Goal: Task Accomplishment & Management: Manage account settings

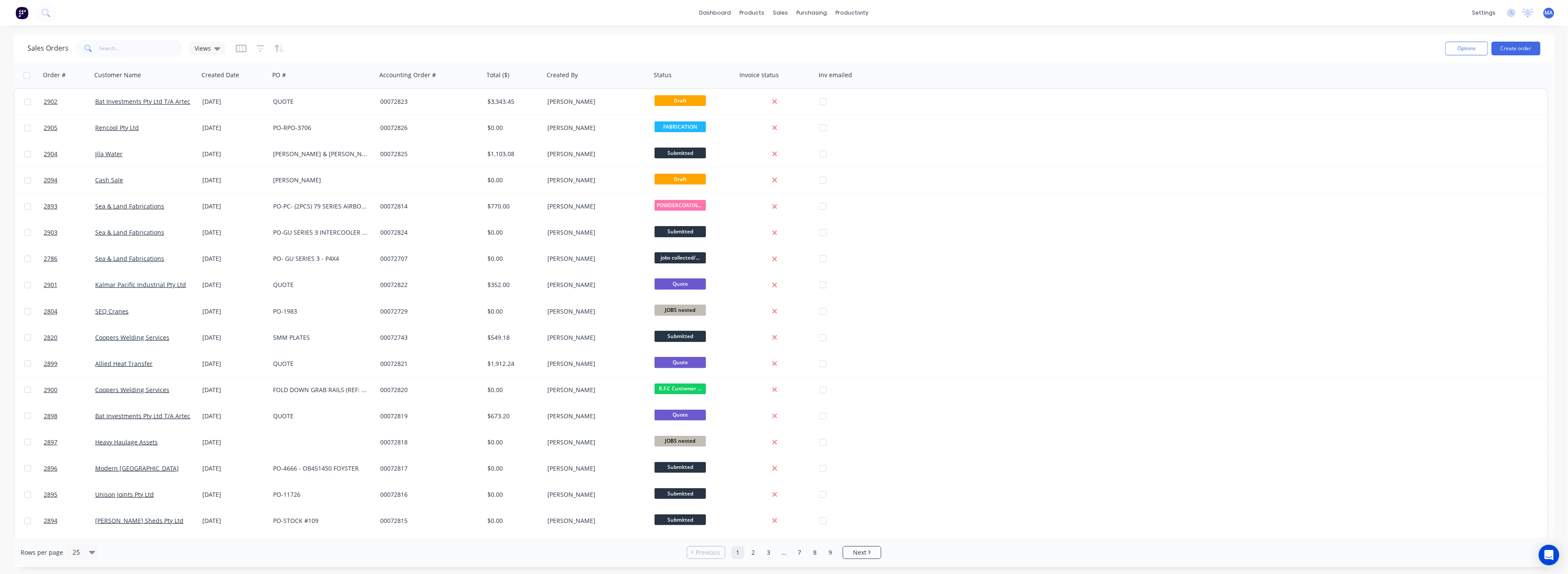
click at [97, 47] on span at bounding box center [88, 48] width 24 height 17
click at [109, 50] on input "text" at bounding box center [141, 48] width 83 height 17
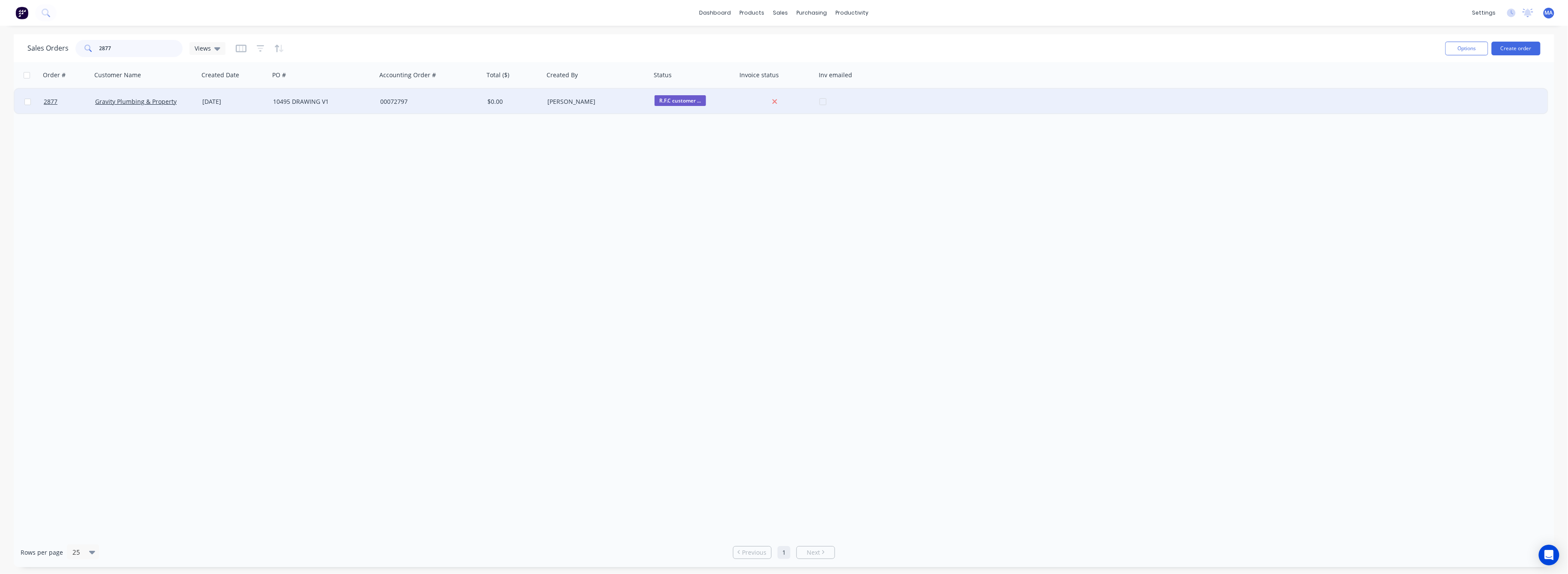
type input "2877"
click at [42, 100] on div at bounding box center [66, 101] width 52 height 26
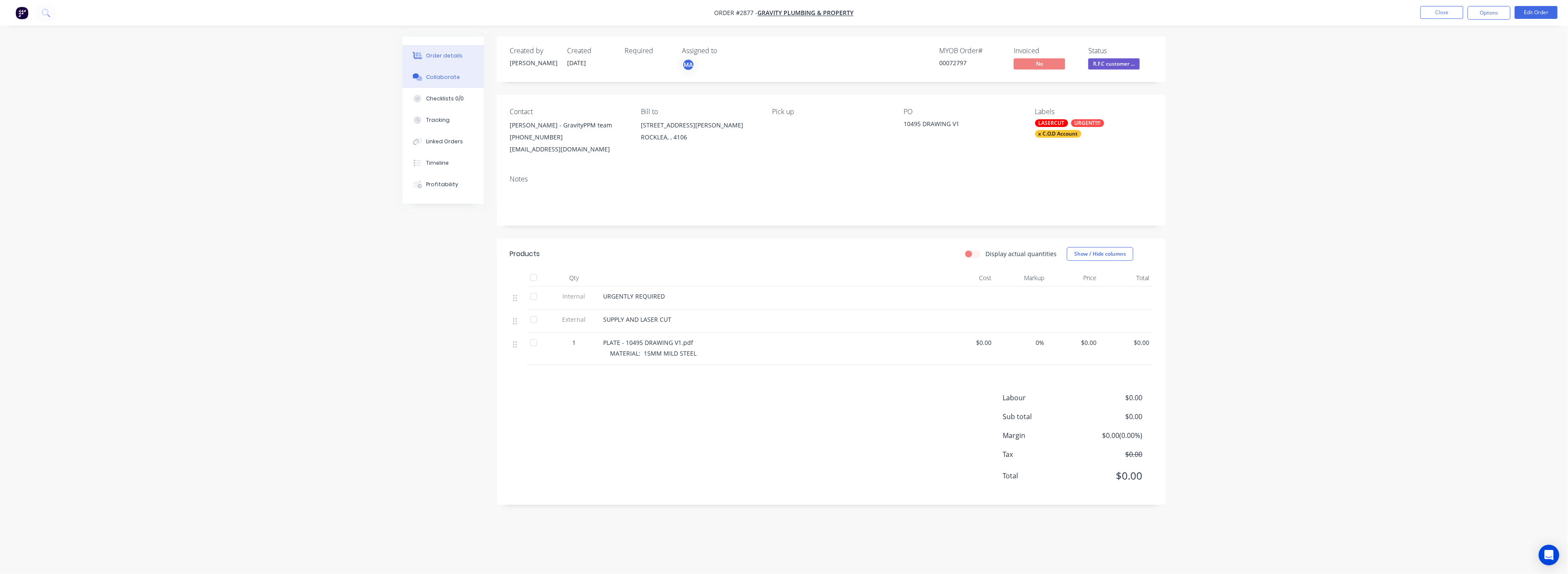
click at [451, 74] on div "Collaborate" at bounding box center [443, 77] width 34 height 8
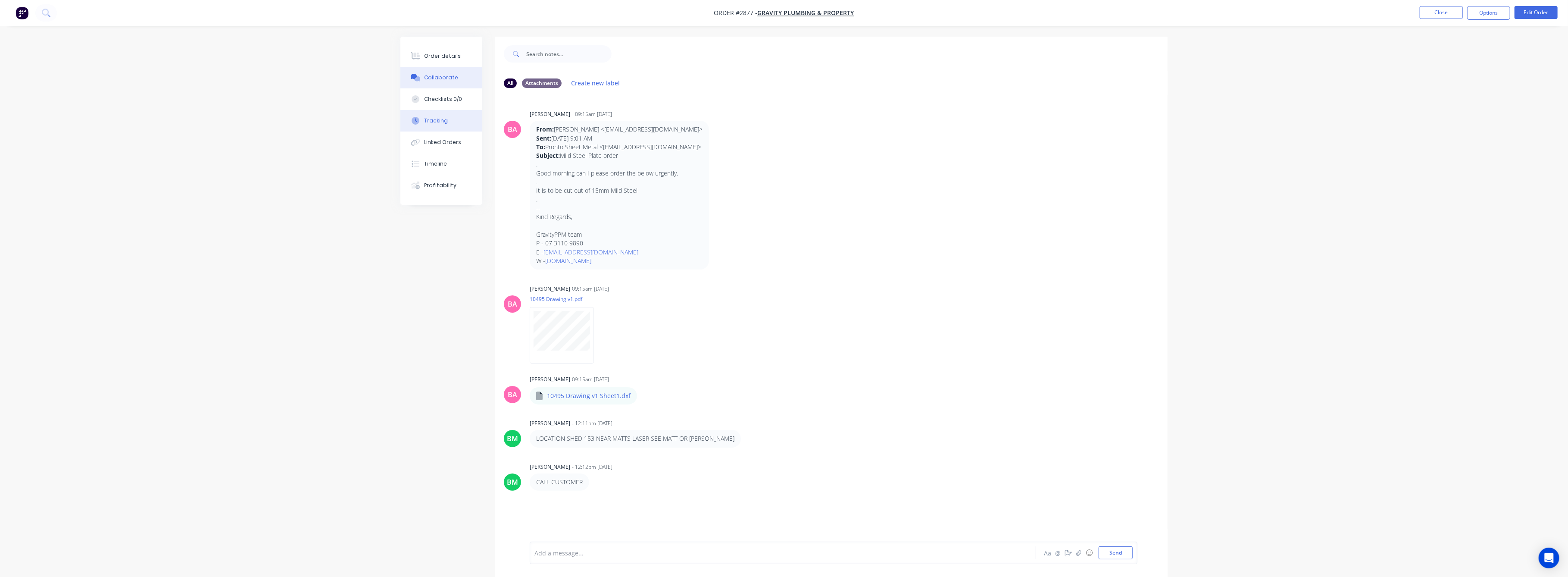
click at [443, 115] on button "Tracking" at bounding box center [441, 121] width 82 height 22
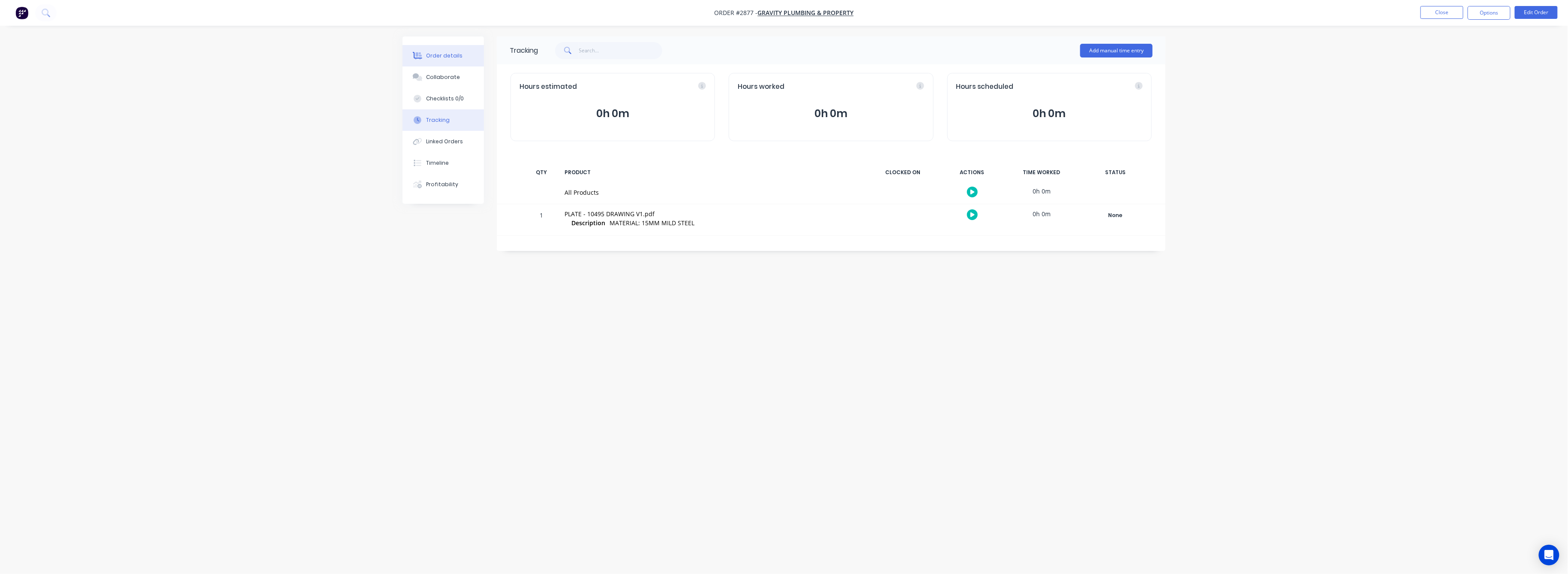
click at [439, 53] on div "Order details" at bounding box center [445, 56] width 37 height 8
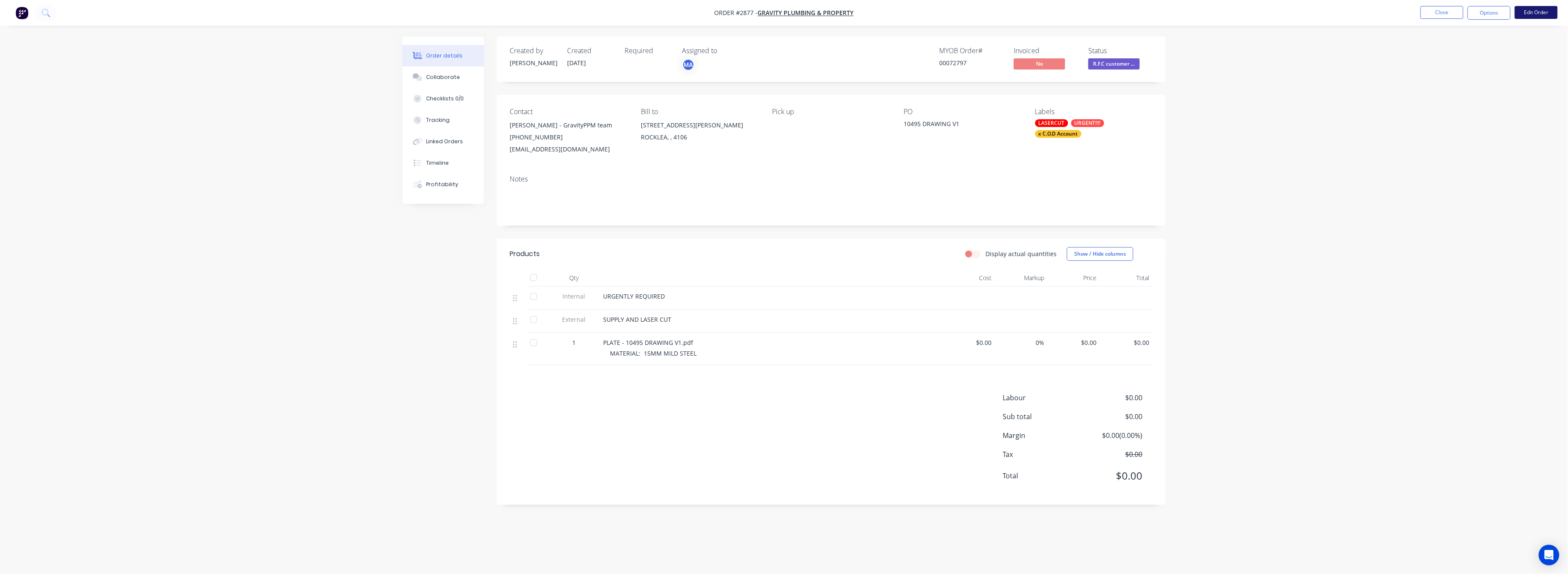
click at [1533, 12] on button "Edit Order" at bounding box center [1536, 12] width 43 height 13
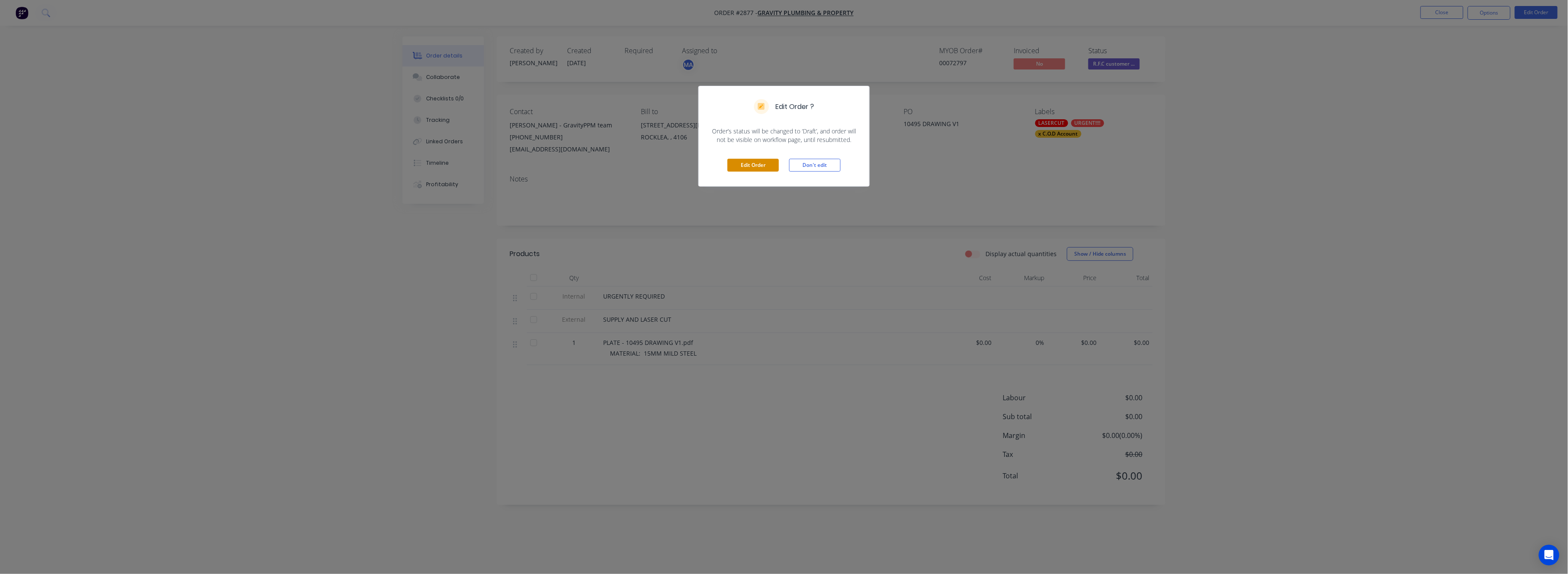
click at [766, 163] on button "Edit Order" at bounding box center [753, 164] width 52 height 13
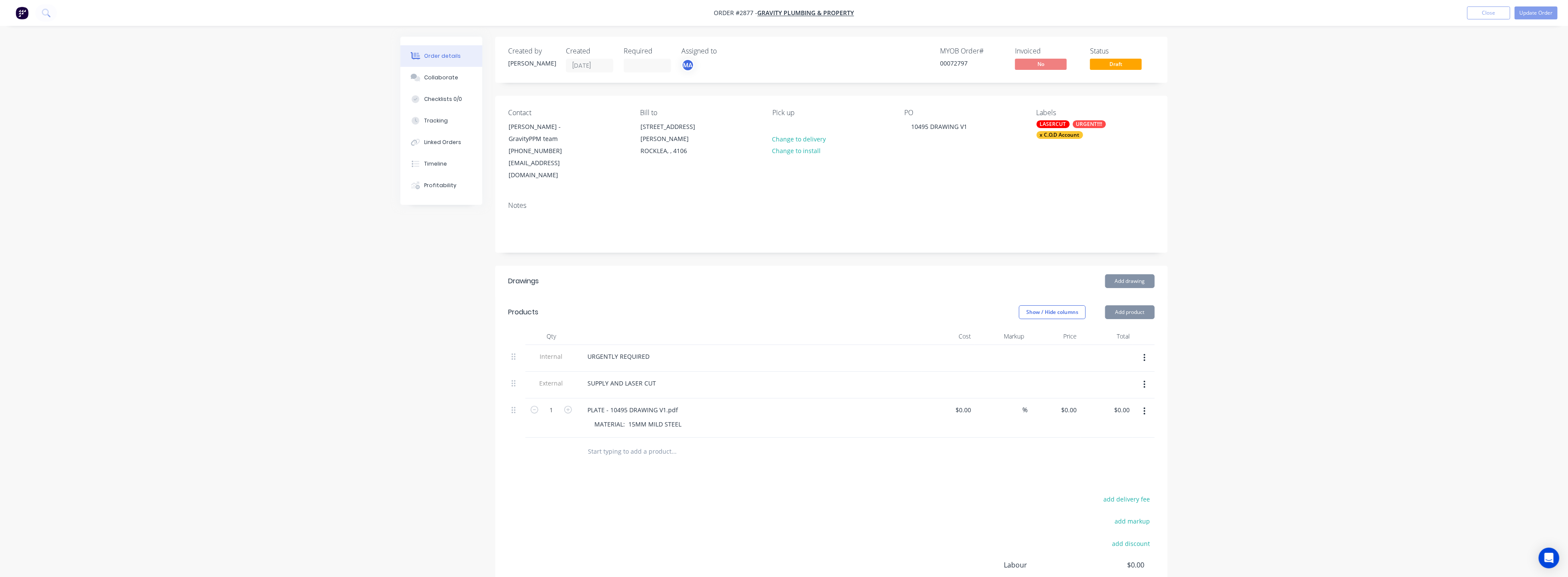
type input "$204.00"
click at [1531, 15] on button "Update Order" at bounding box center [1536, 13] width 43 height 13
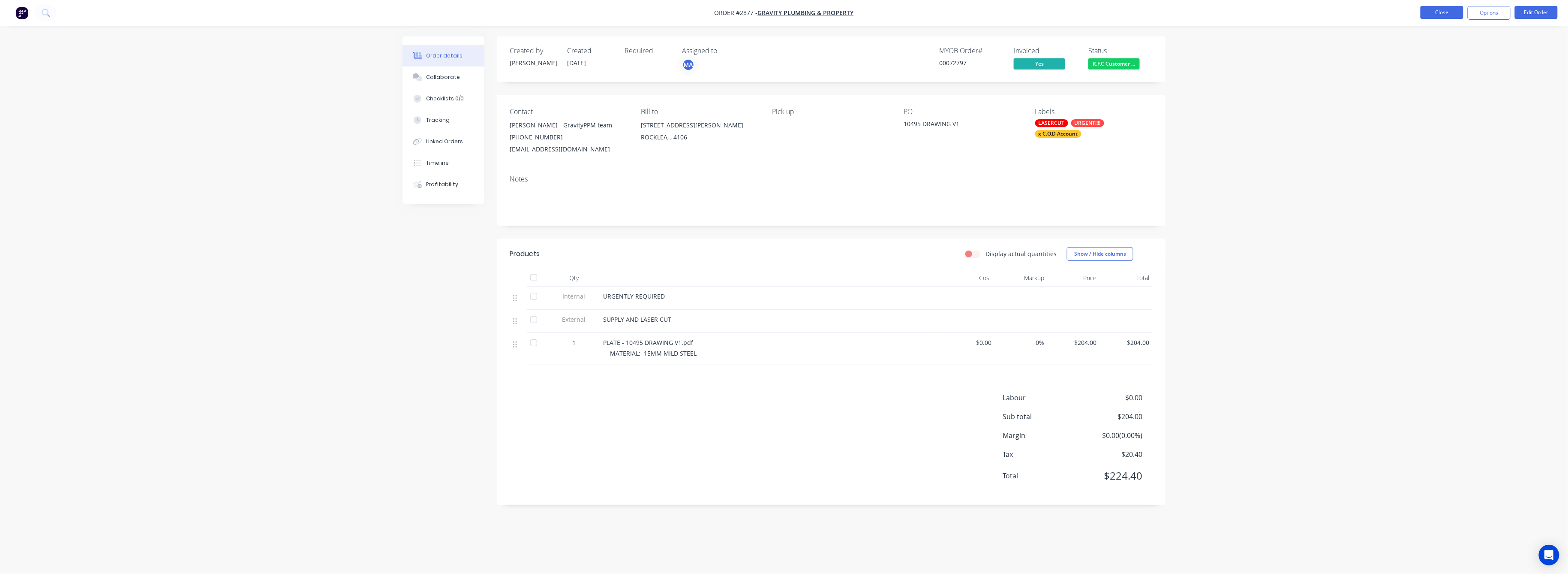
click at [1449, 15] on button "Close" at bounding box center [1441, 12] width 43 height 13
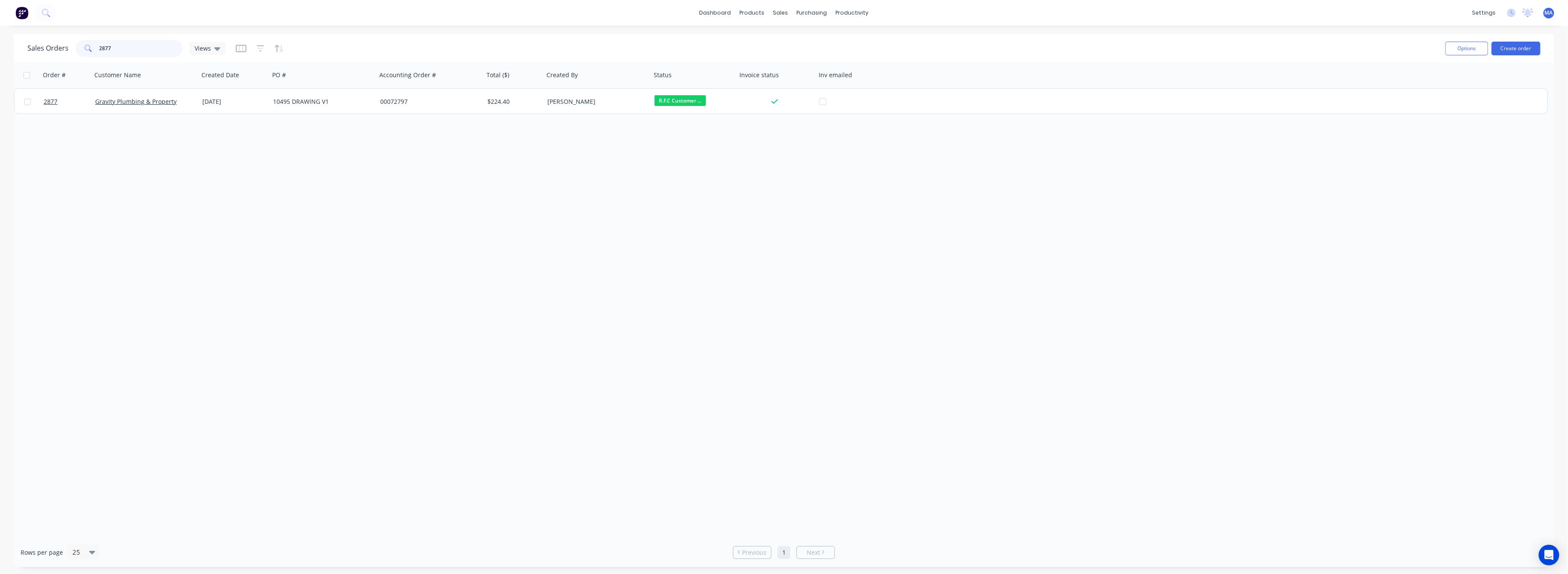
drag, startPoint x: 117, startPoint y: 47, endPoint x: 81, endPoint y: 56, distance: 37.1
click at [83, 52] on div "2877" at bounding box center [129, 48] width 107 height 17
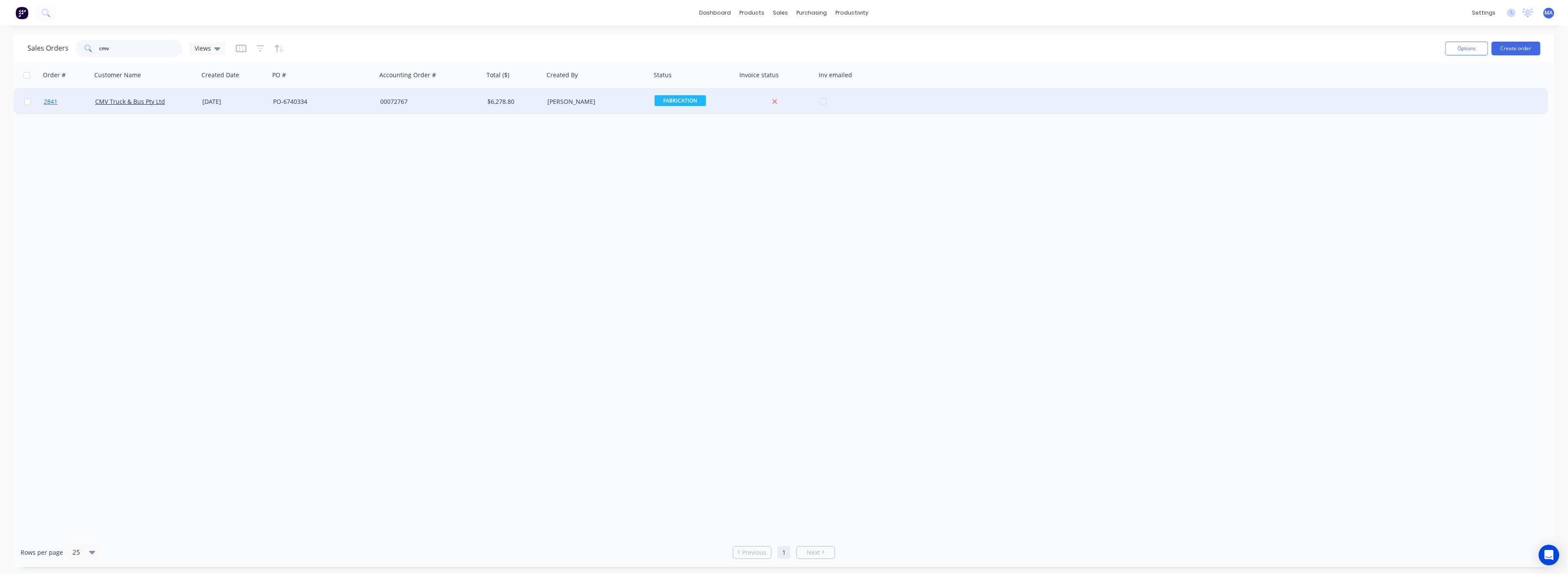
type input "cmv"
click at [51, 102] on span "2841" at bounding box center [50, 101] width 13 height 8
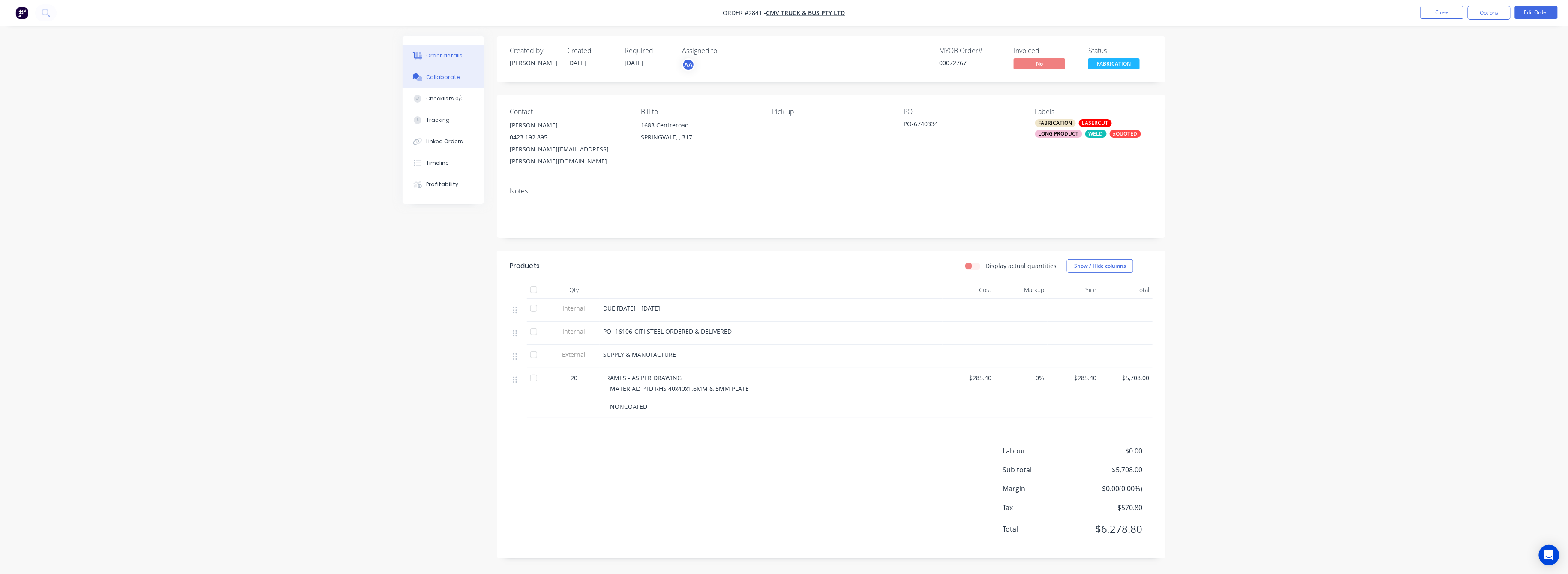
click at [432, 76] on div "Collaborate" at bounding box center [443, 77] width 34 height 8
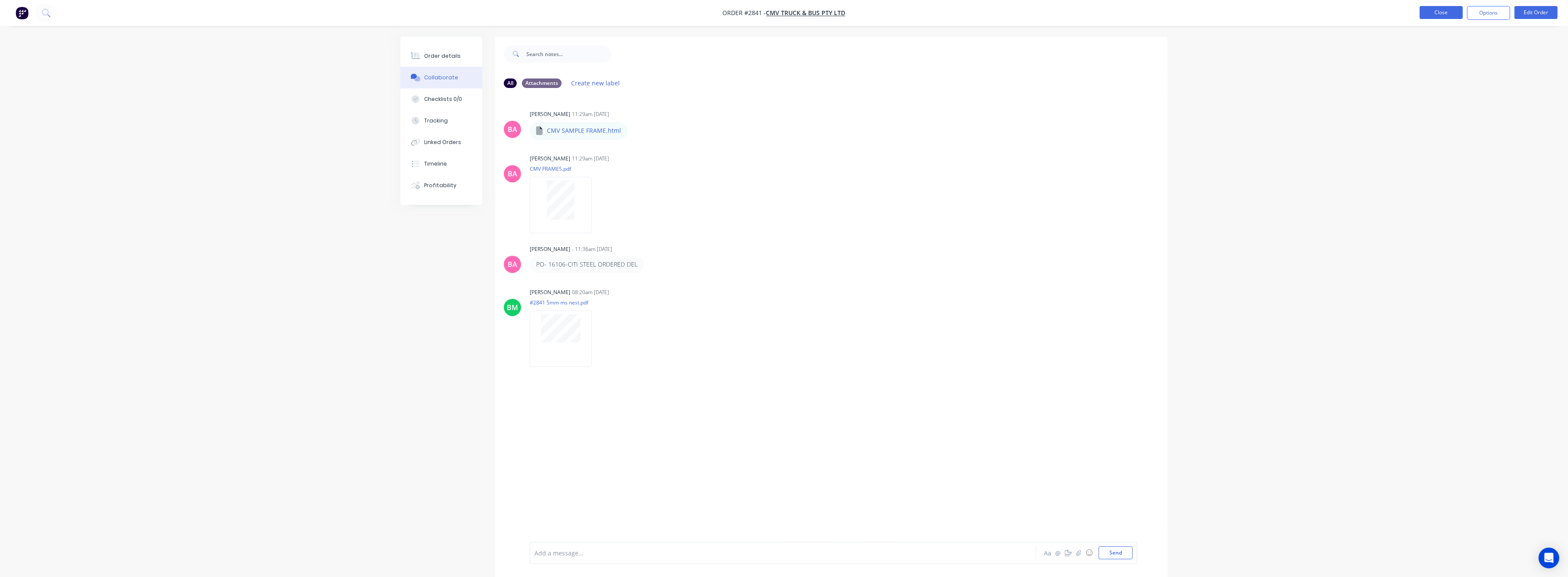
click at [1438, 14] on button "Close" at bounding box center [1441, 12] width 43 height 13
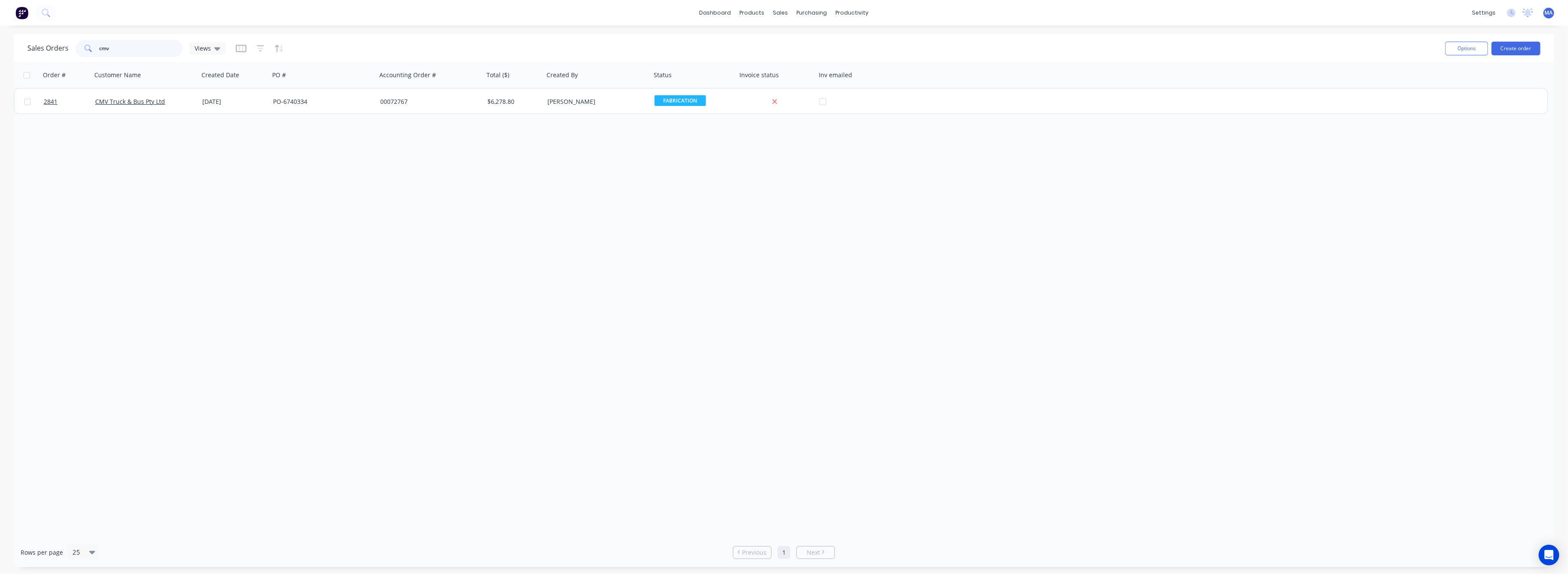
drag, startPoint x: 112, startPoint y: 47, endPoint x: 91, endPoint y: 47, distance: 21.0
click at [91, 47] on div "cmv" at bounding box center [129, 48] width 107 height 17
type input "2772"
click at [257, 46] on icon "button" at bounding box center [260, 48] width 7 height 8
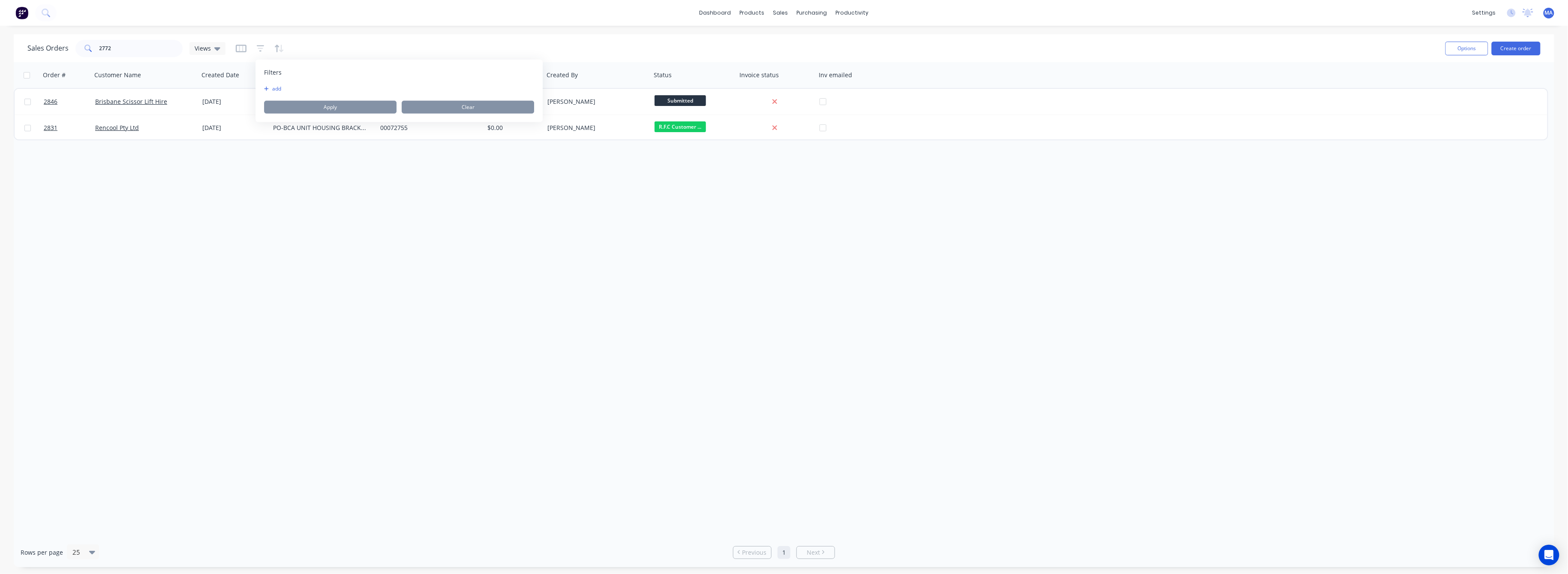
click at [275, 88] on button "add" at bounding box center [274, 89] width 22 height 7
click at [386, 92] on icon at bounding box center [382, 92] width 8 height 8
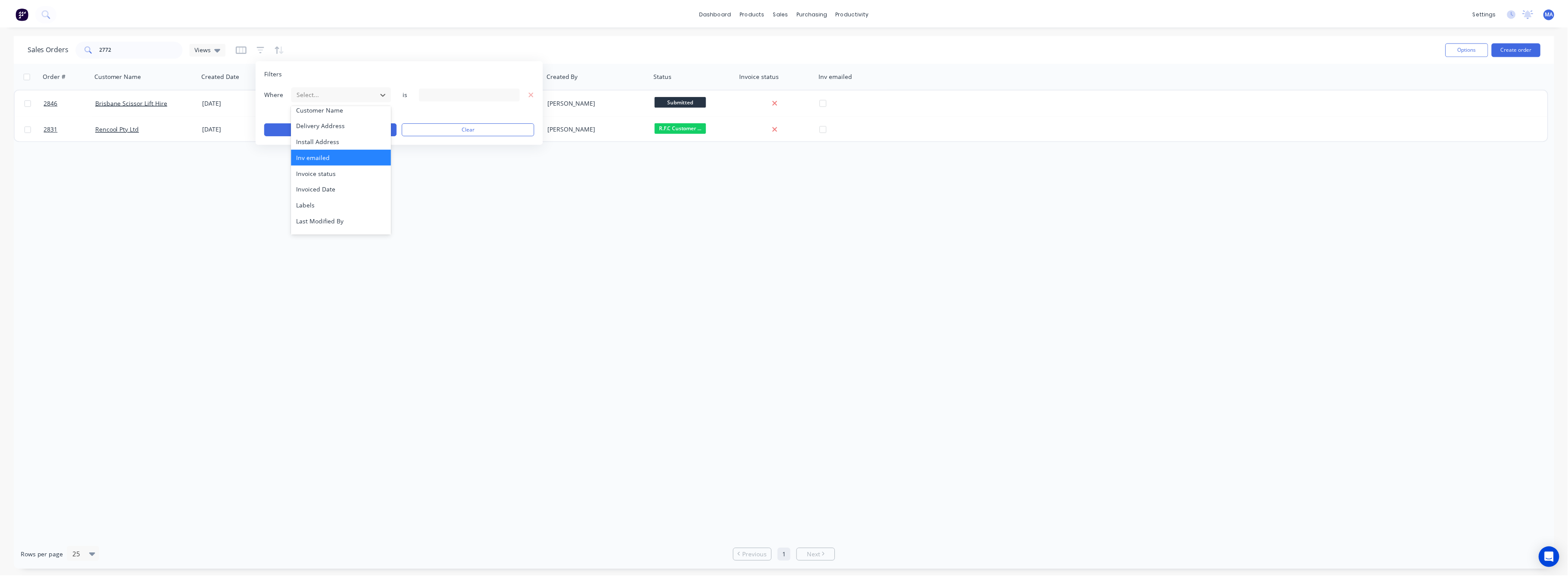
scroll to position [225, 0]
click at [307, 225] on div "Status" at bounding box center [342, 224] width 100 height 16
click at [517, 90] on icon at bounding box center [514, 94] width 6 height 10
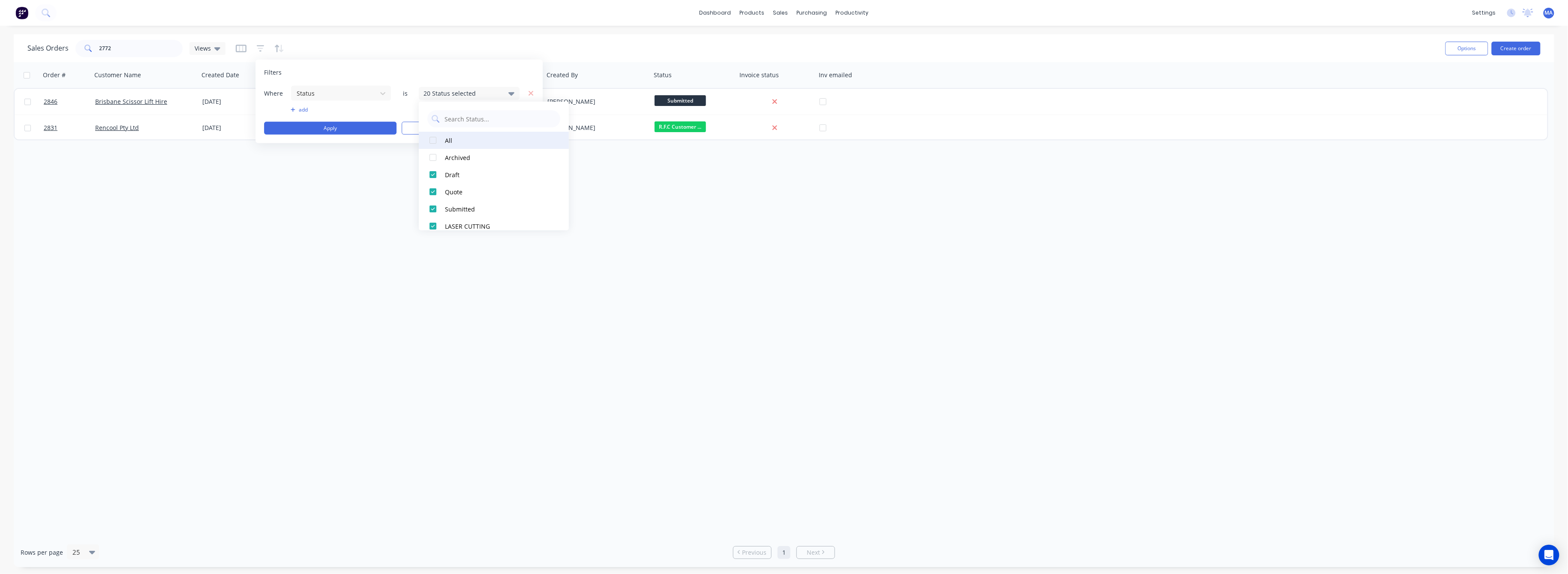
click at [433, 140] on div at bounding box center [433, 140] width 17 height 17
click at [361, 127] on button "Apply" at bounding box center [330, 128] width 133 height 13
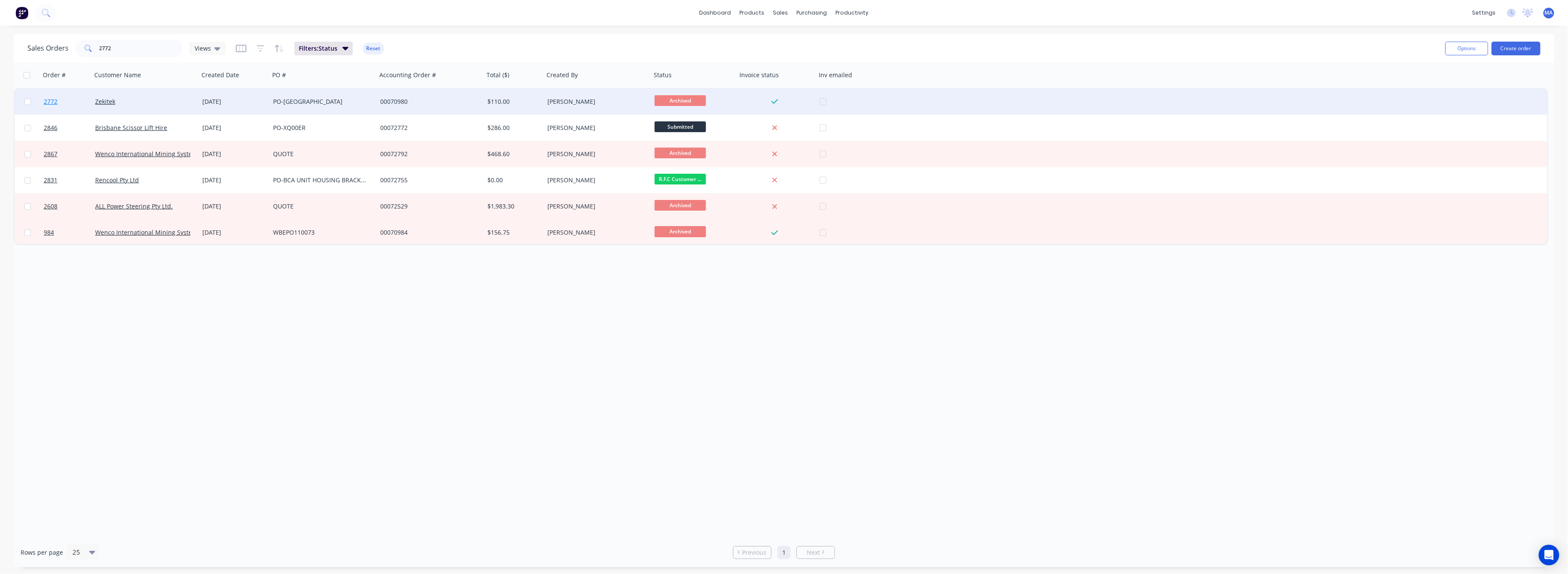
click at [43, 100] on span "2772" at bounding box center [50, 101] width 13 height 8
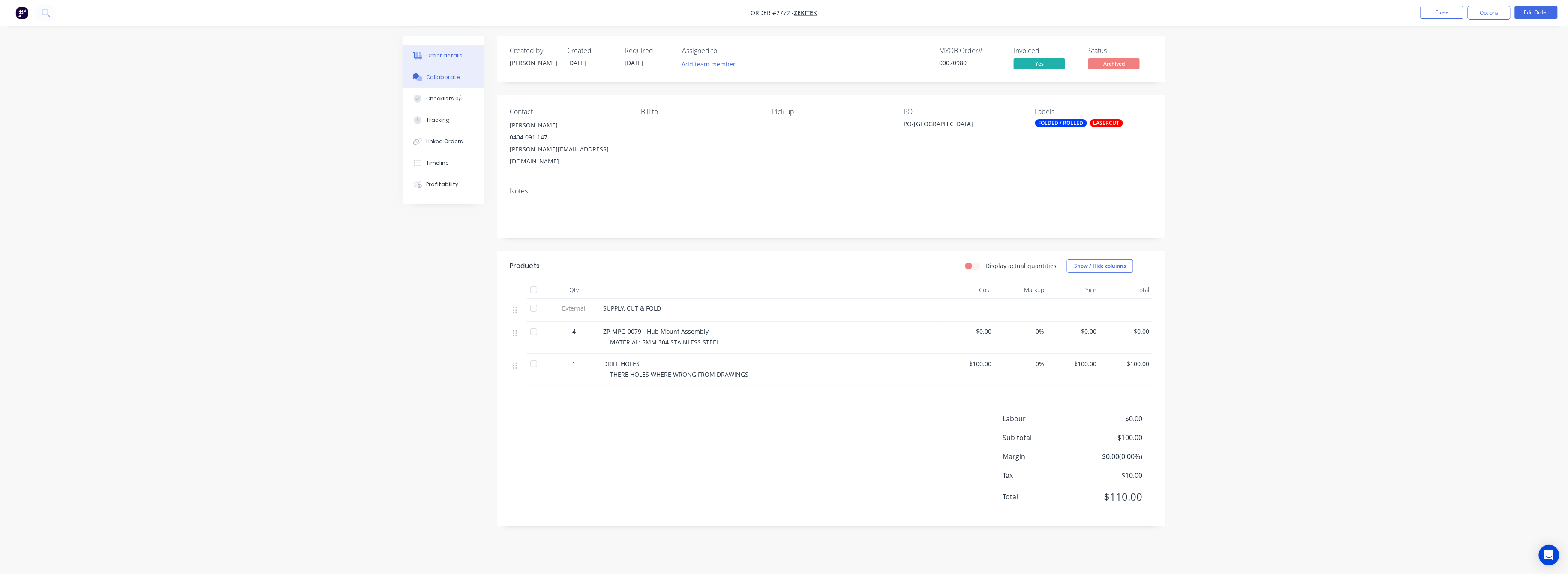
click at [430, 71] on button "Collaborate" at bounding box center [443, 77] width 82 height 22
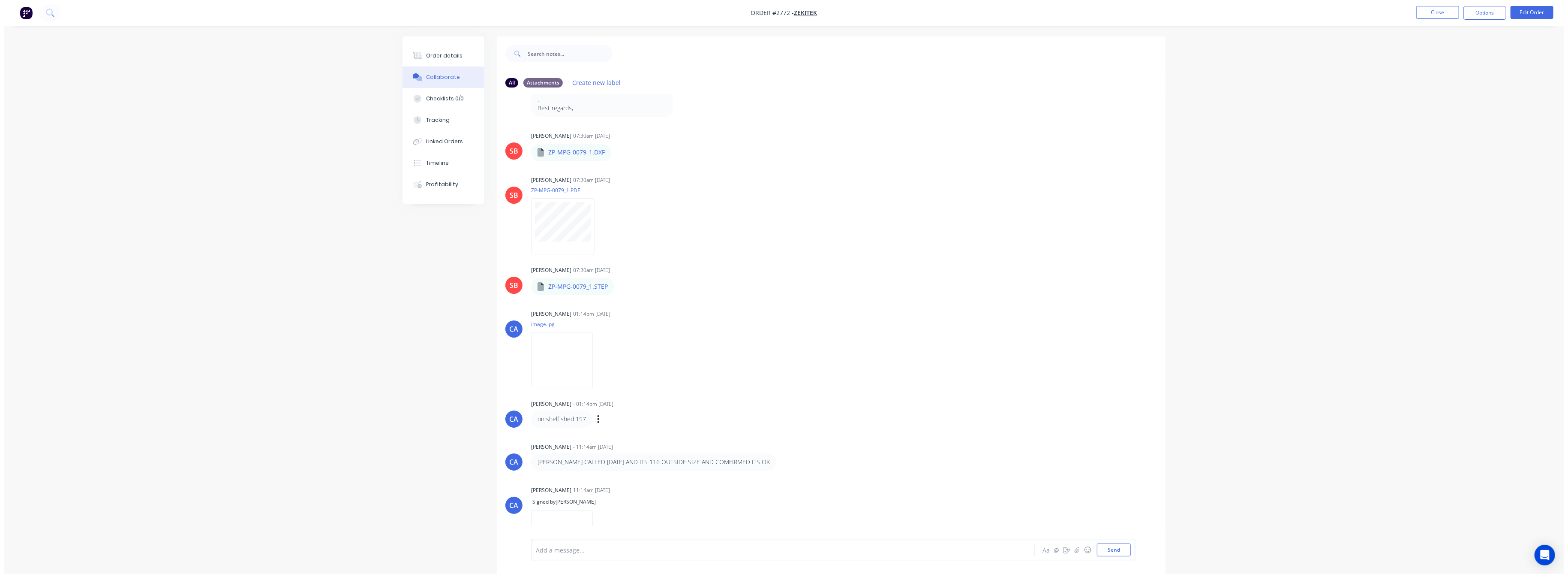
scroll to position [172, 0]
click at [436, 57] on div "Order details" at bounding box center [440, 56] width 37 height 8
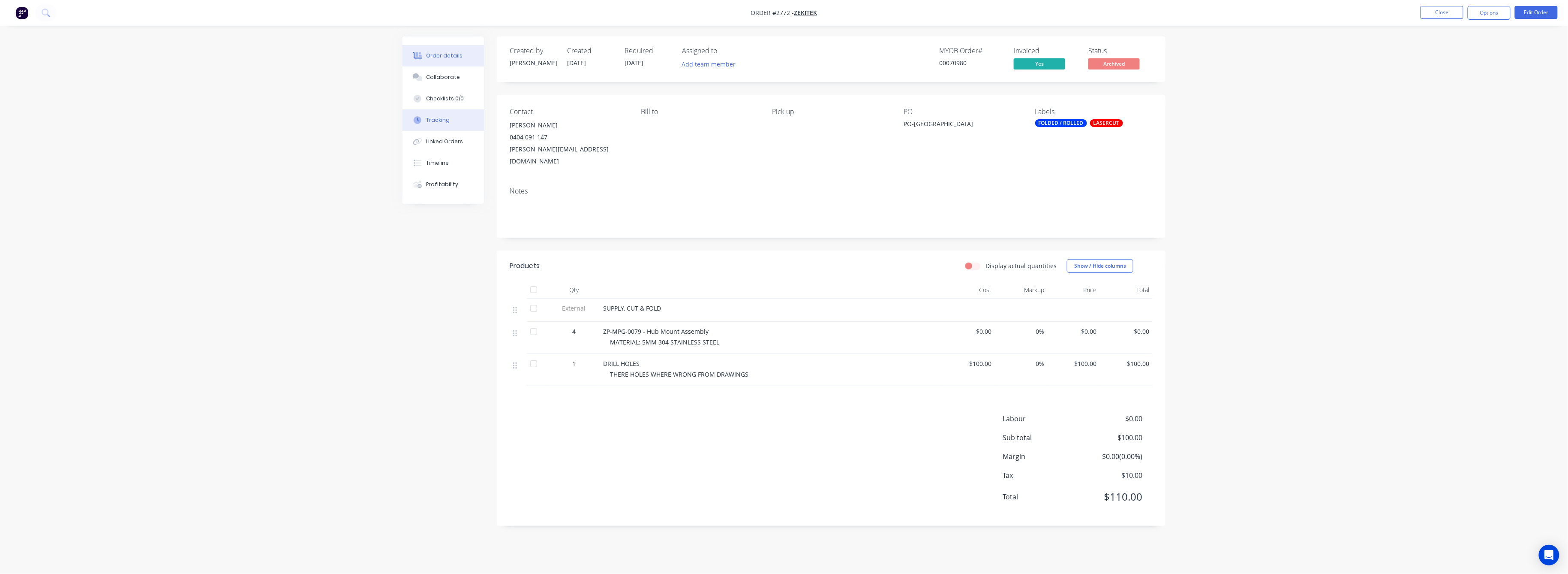
click at [440, 121] on div "Tracking" at bounding box center [438, 120] width 23 height 8
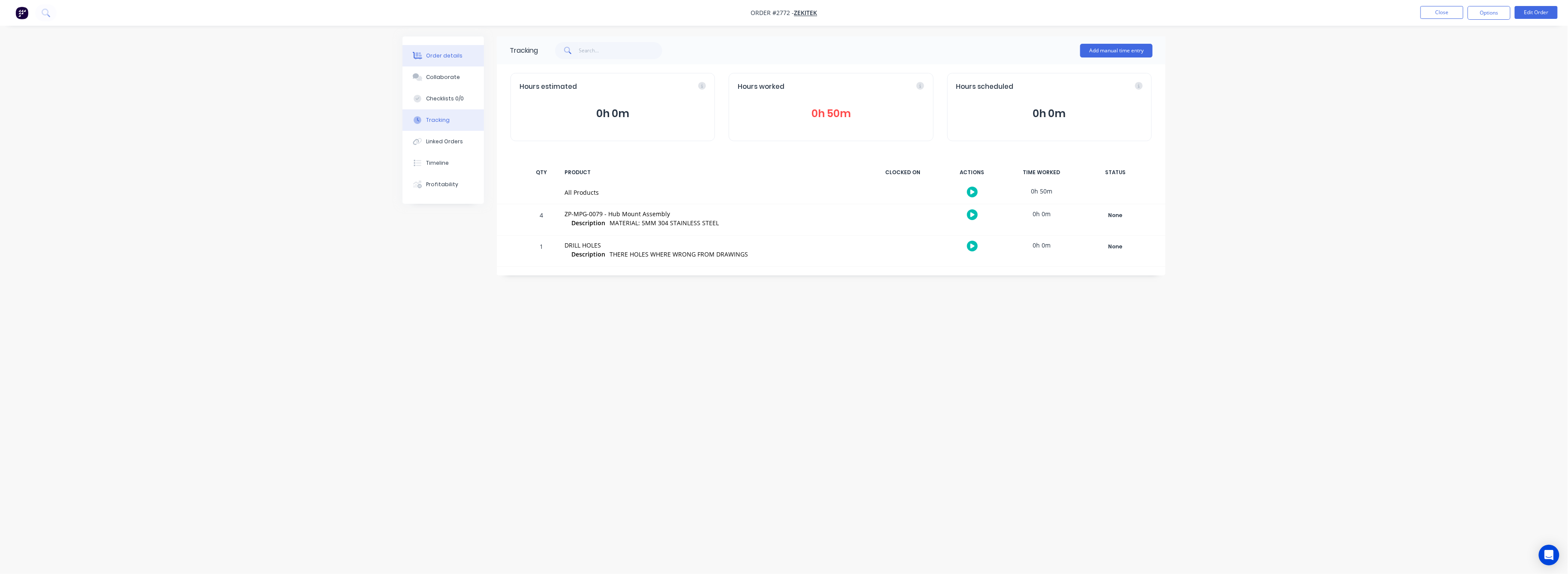
click at [441, 56] on div "Order details" at bounding box center [445, 56] width 37 height 8
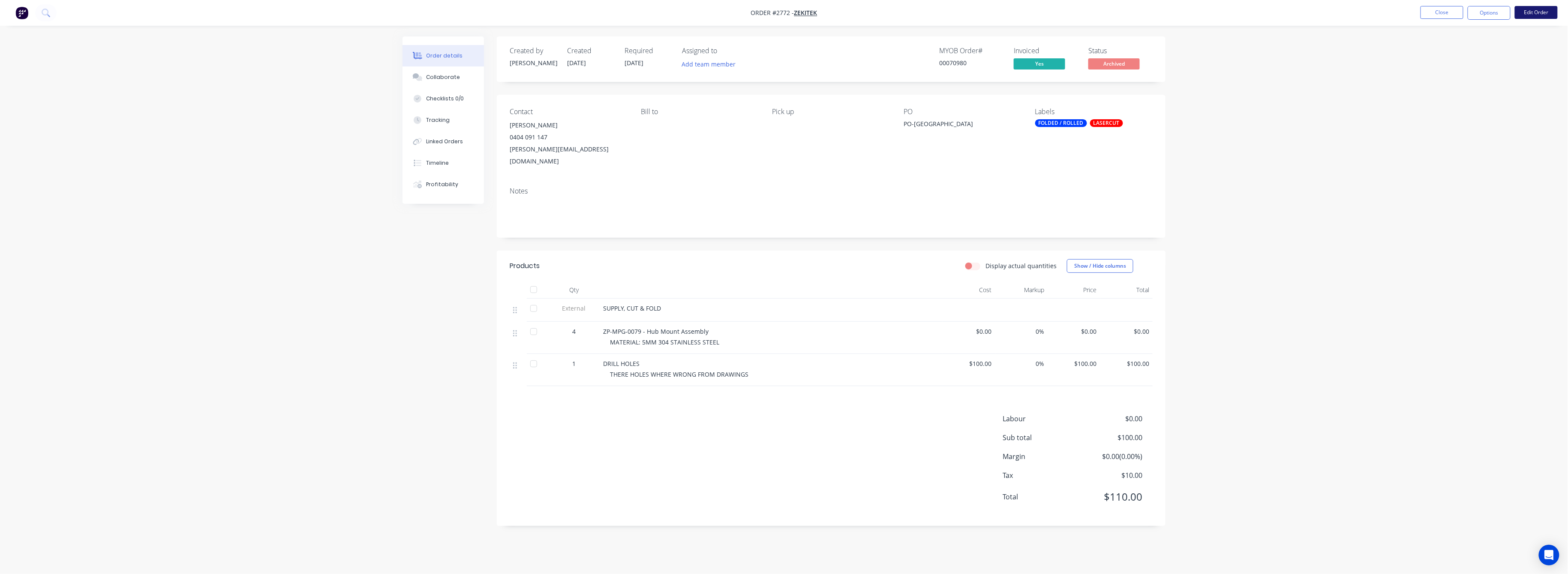
click at [1532, 11] on button "Edit Order" at bounding box center [1536, 12] width 43 height 13
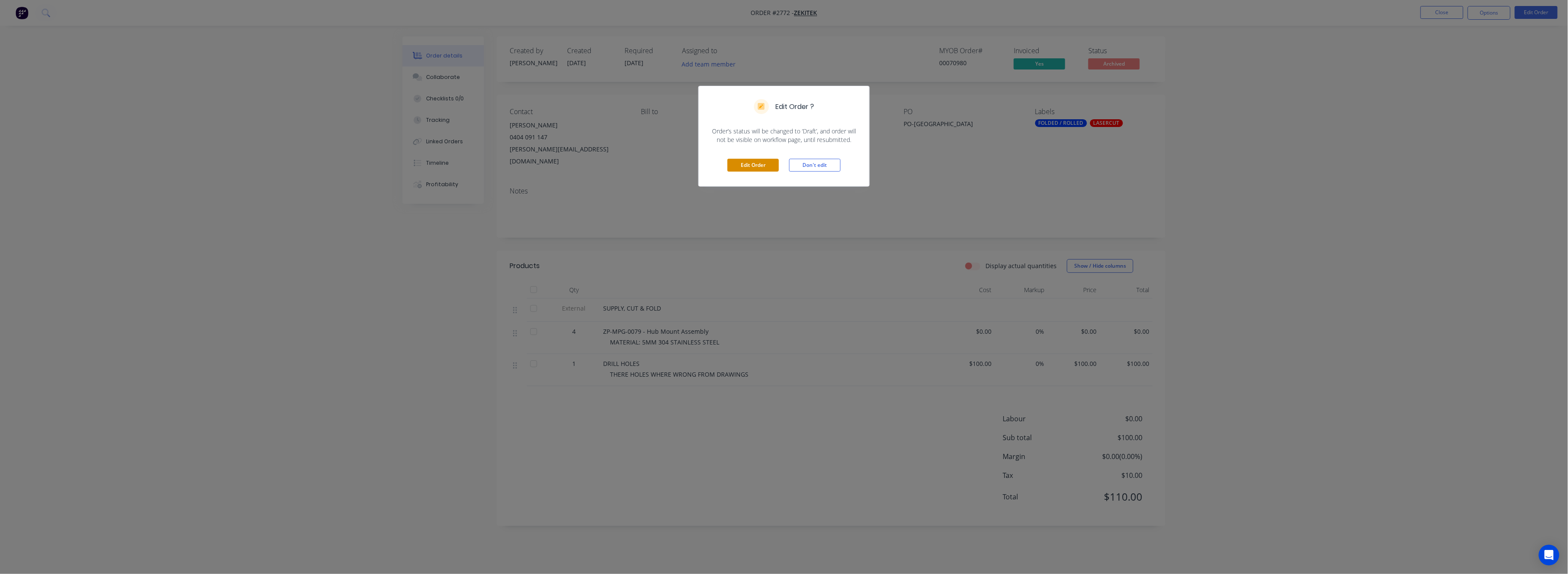
click at [759, 163] on button "Edit Order" at bounding box center [753, 164] width 52 height 13
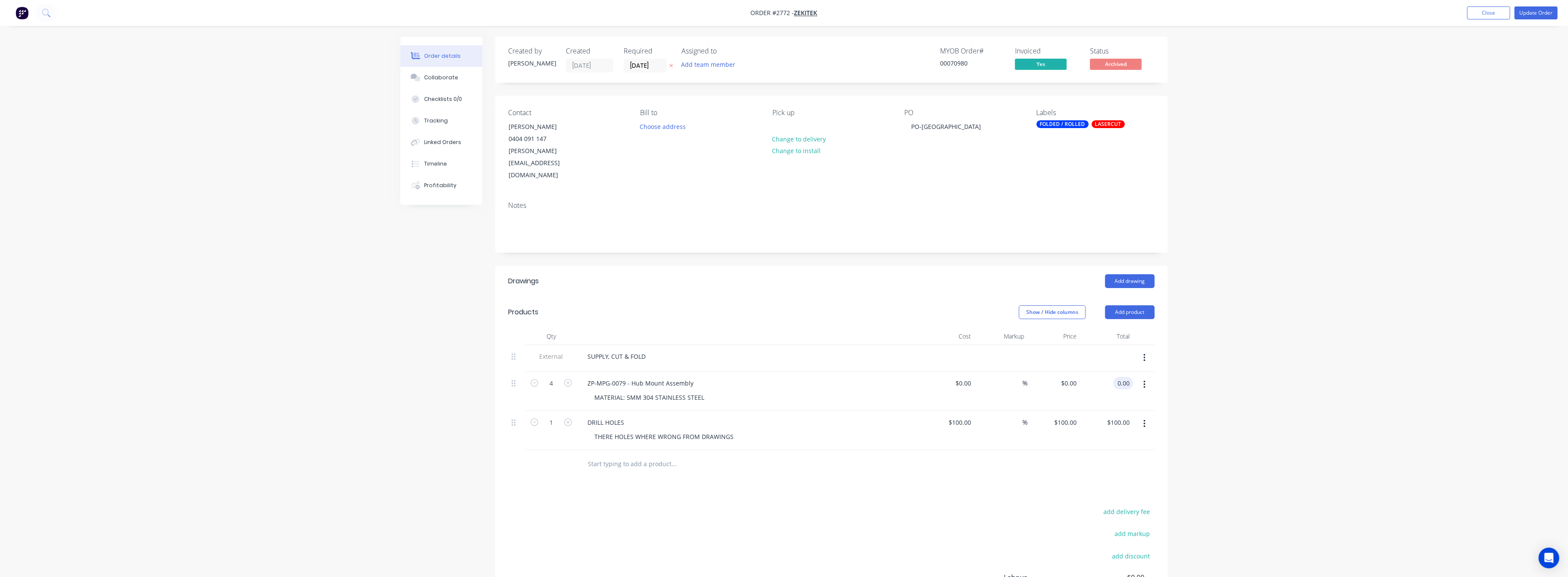
click at [1125, 376] on input "0.00" at bounding box center [1125, 382] width 17 height 13
type input "307"
type input "$76.75"
type input "$307.00"
drag, startPoint x: 1362, startPoint y: 379, endPoint x: 1270, endPoint y: 315, distance: 112.1
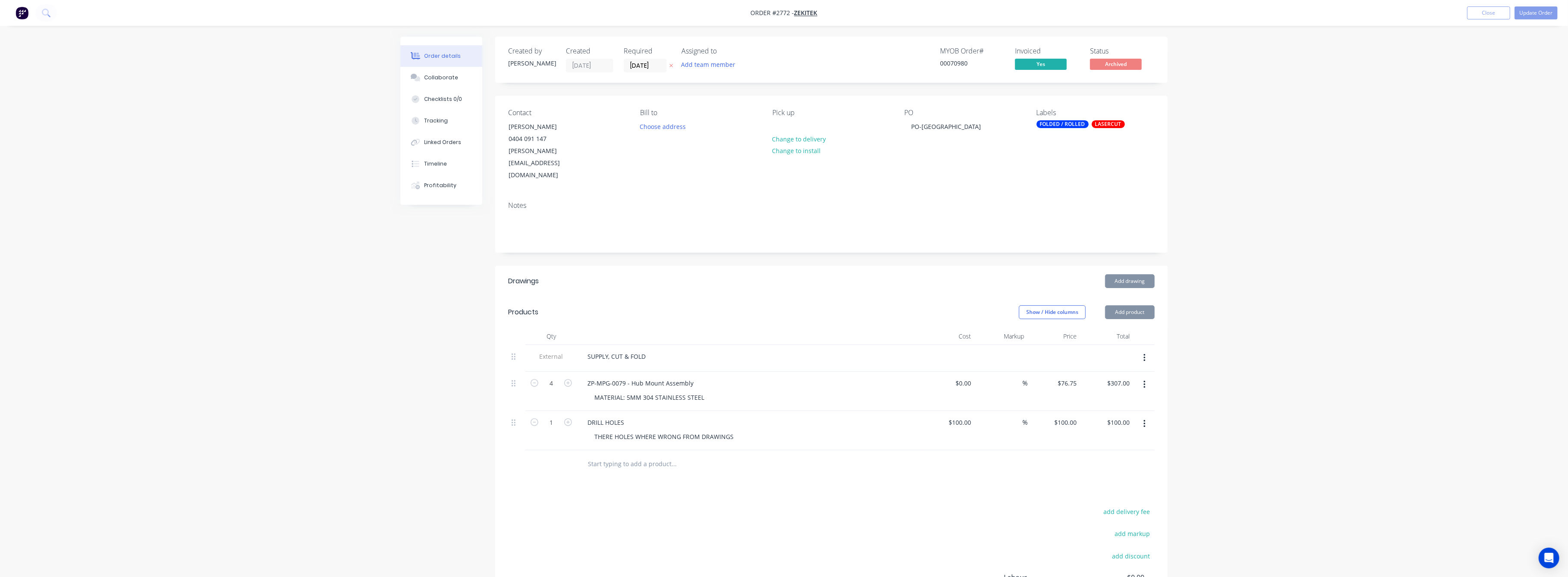
click at [1362, 376] on div "Order details Collaborate Checklists 0/0 Tracking Linked Orders Timeline Profit…" at bounding box center [784, 348] width 1568 height 698
click at [1484, 11] on button "Close" at bounding box center [1488, 13] width 43 height 13
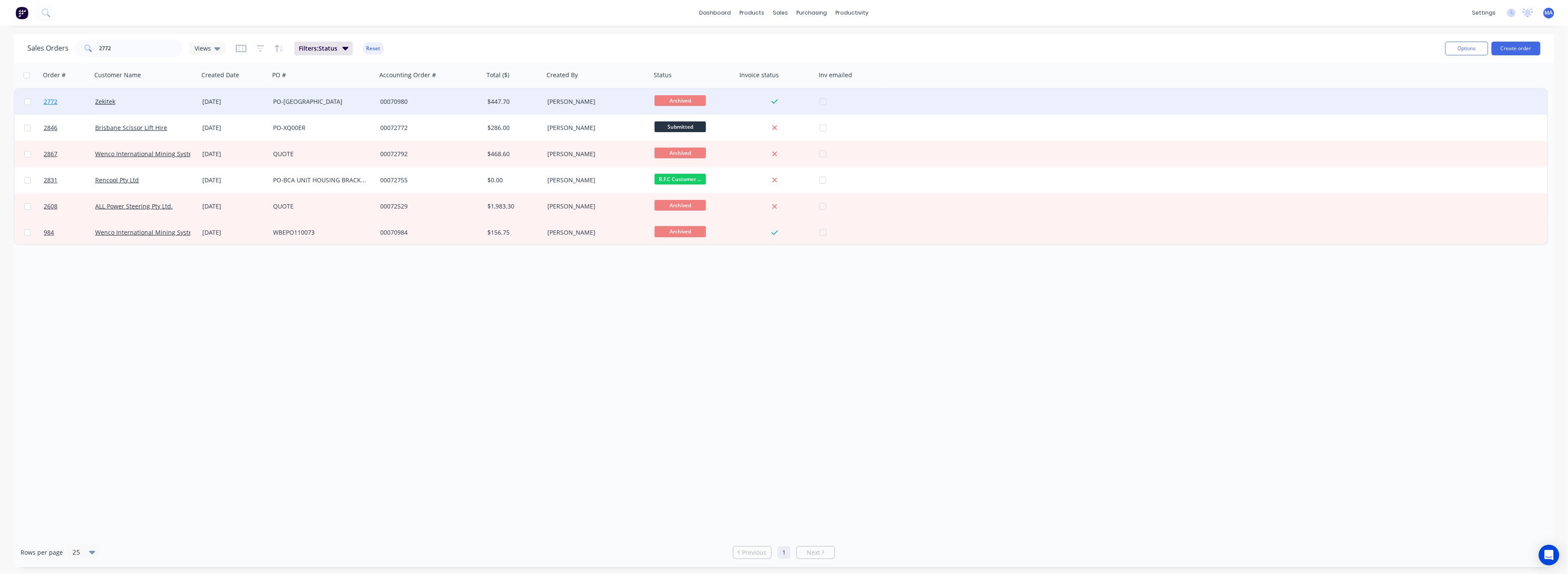
click at [50, 101] on span "2772" at bounding box center [50, 101] width 13 height 8
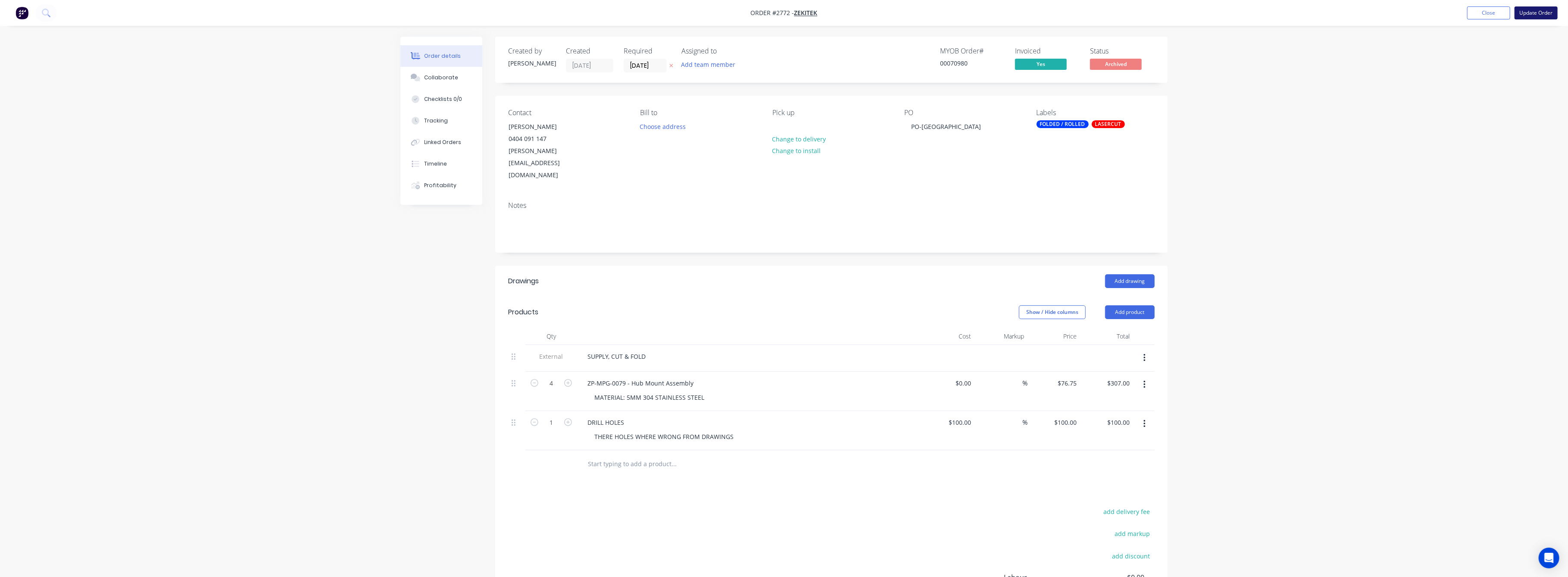
click at [1533, 11] on button "Update Order" at bounding box center [1536, 13] width 43 height 13
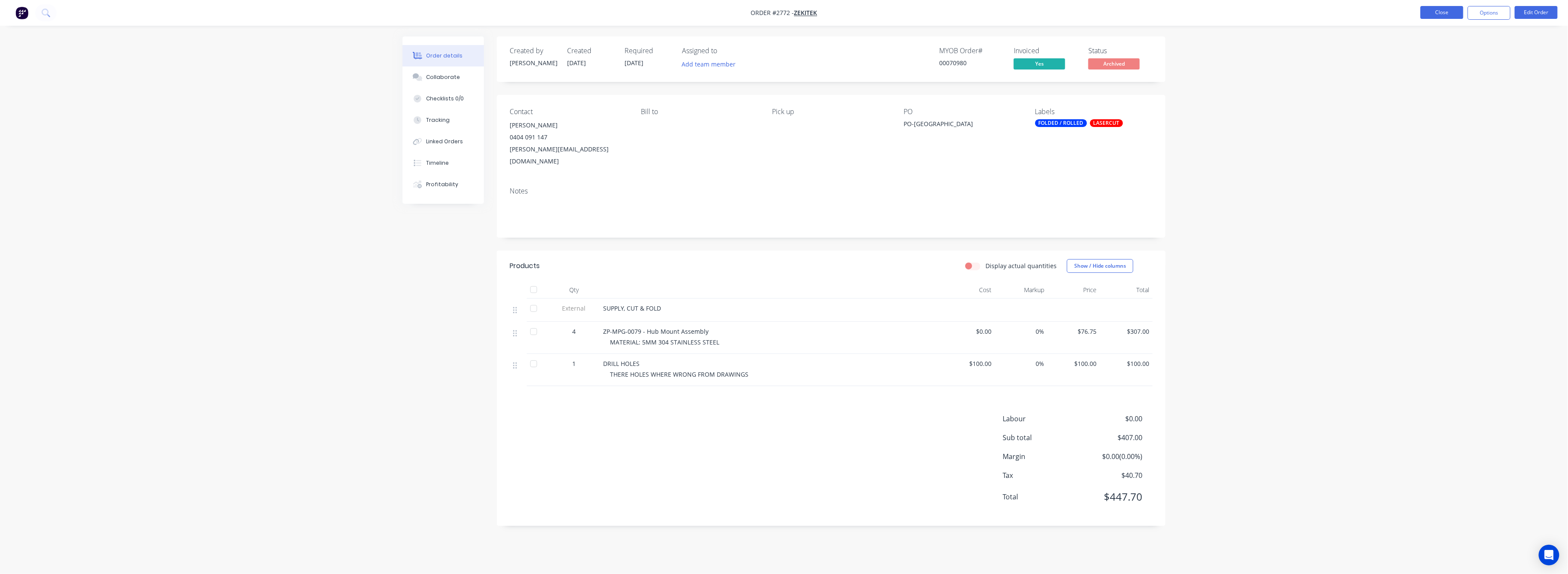
click at [1438, 6] on button "Close" at bounding box center [1441, 12] width 43 height 13
